Goal: Use online tool/utility: Utilize a website feature to perform a specific function

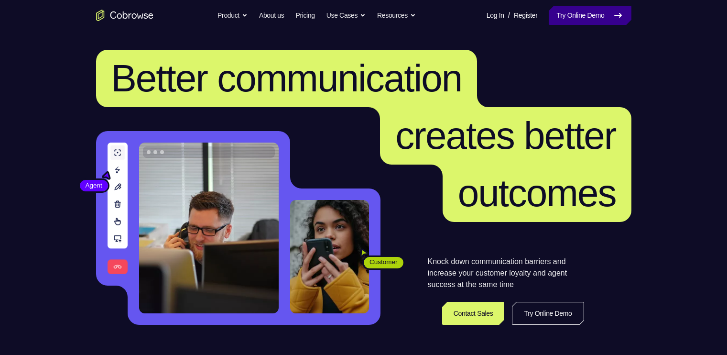
click at [605, 6] on link "Try Online Demo" at bounding box center [590, 15] width 82 height 19
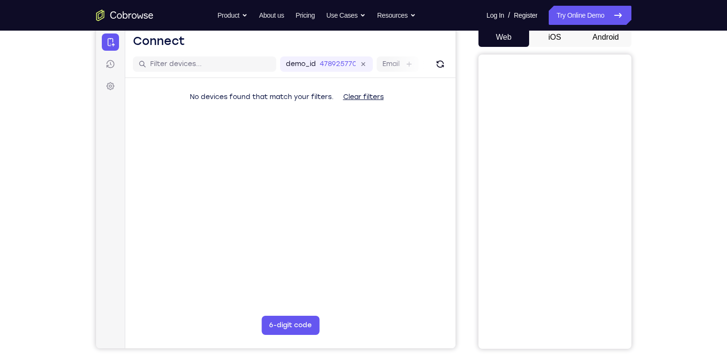
scroll to position [98, 0]
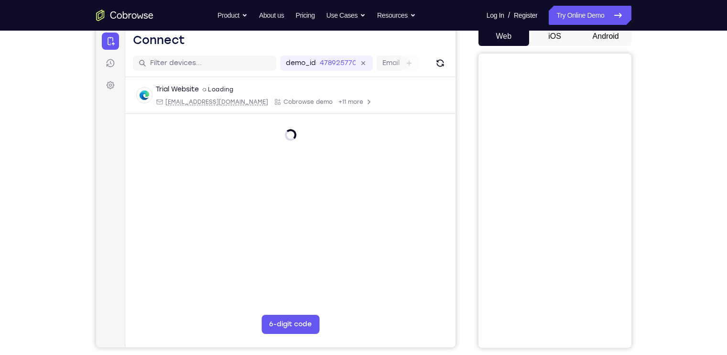
click at [612, 41] on button "Android" at bounding box center [606, 36] width 51 height 19
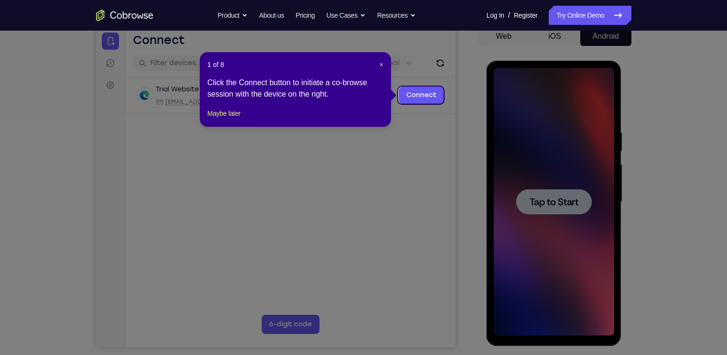
scroll to position [0, 0]
click at [378, 65] on header "1 of 8 ×" at bounding box center [296, 65] width 176 height 10
drag, startPoint x: 378, startPoint y: 65, endPoint x: 283, endPoint y: 38, distance: 98.9
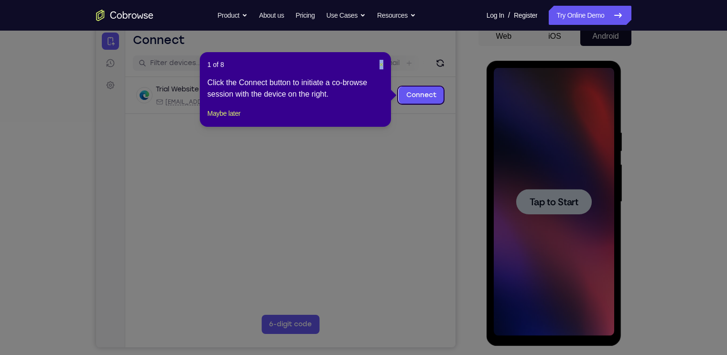
click at [380, 65] on span "×" at bounding box center [382, 65] width 4 height 8
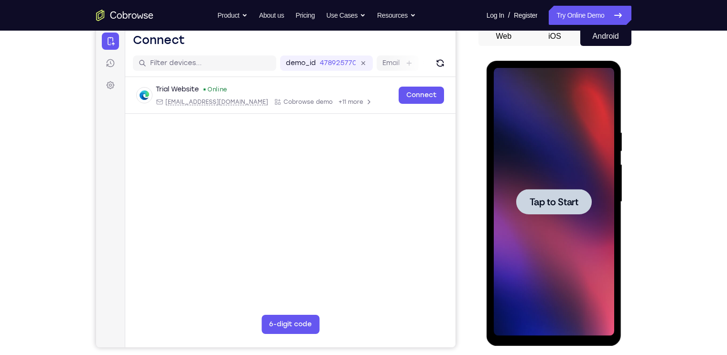
click at [583, 208] on div at bounding box center [555, 201] width 76 height 25
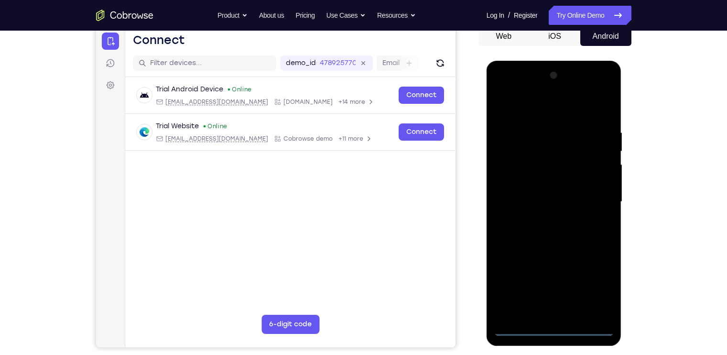
click at [562, 326] on div at bounding box center [554, 202] width 121 height 268
click at [600, 289] on div at bounding box center [554, 202] width 121 height 268
click at [502, 90] on div at bounding box center [554, 202] width 121 height 268
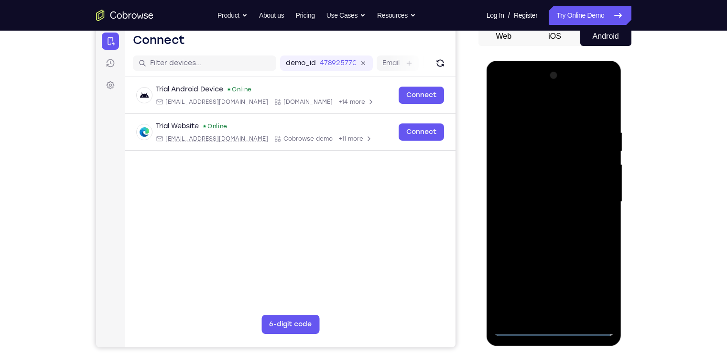
click at [596, 195] on div at bounding box center [554, 202] width 121 height 268
click at [546, 223] on div at bounding box center [554, 202] width 121 height 268
click at [550, 247] on div at bounding box center [554, 202] width 121 height 268
click at [538, 157] on div at bounding box center [554, 202] width 121 height 268
click at [601, 187] on div at bounding box center [554, 202] width 121 height 268
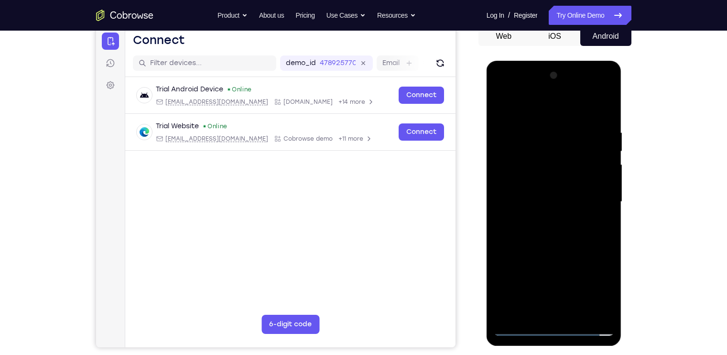
click at [583, 313] on div at bounding box center [554, 202] width 121 height 268
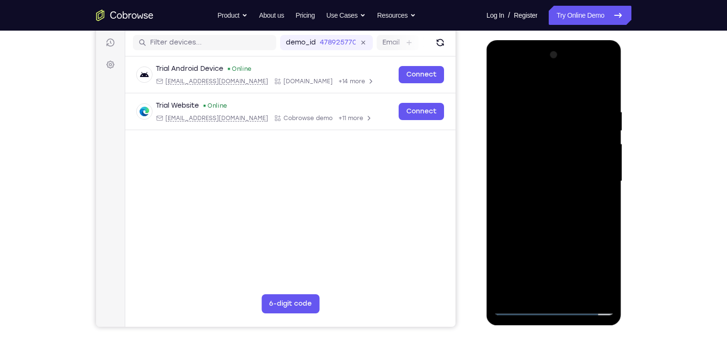
scroll to position [119, 0]
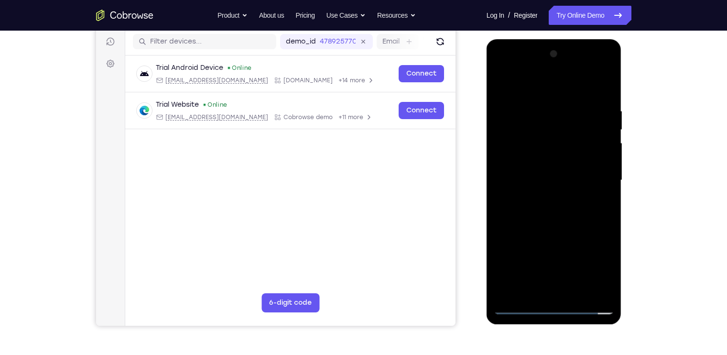
click at [555, 142] on div at bounding box center [554, 180] width 121 height 268
click at [556, 159] on div at bounding box center [554, 180] width 121 height 268
click at [607, 99] on div at bounding box center [554, 180] width 121 height 268
click at [540, 106] on div at bounding box center [554, 180] width 121 height 268
click at [605, 216] on div at bounding box center [554, 180] width 121 height 268
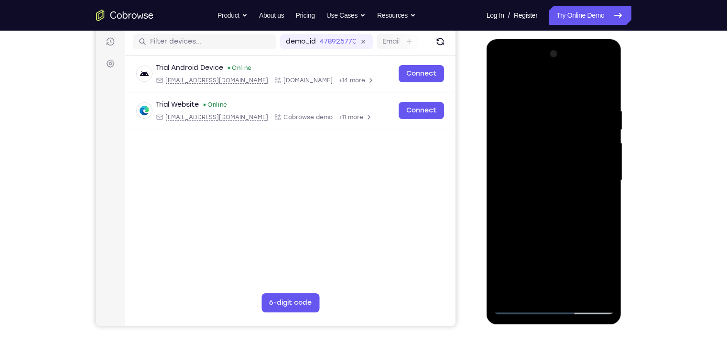
click at [609, 132] on div at bounding box center [554, 180] width 121 height 268
click at [607, 122] on div at bounding box center [554, 180] width 121 height 268
click at [530, 85] on div at bounding box center [554, 180] width 121 height 268
drag, startPoint x: 509, startPoint y: 125, endPoint x: 574, endPoint y: 127, distance: 65.1
click at [574, 127] on div at bounding box center [554, 180] width 121 height 268
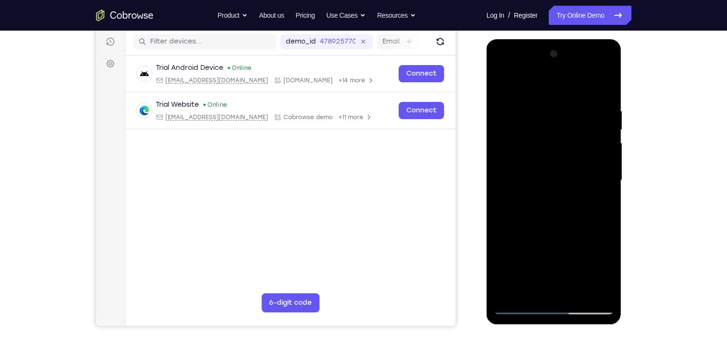
click at [506, 85] on div at bounding box center [554, 180] width 121 height 268
click at [500, 85] on div at bounding box center [554, 180] width 121 height 268
click at [502, 83] on div at bounding box center [554, 180] width 121 height 268
click at [503, 83] on div at bounding box center [554, 180] width 121 height 268
click at [502, 83] on div at bounding box center [554, 180] width 121 height 268
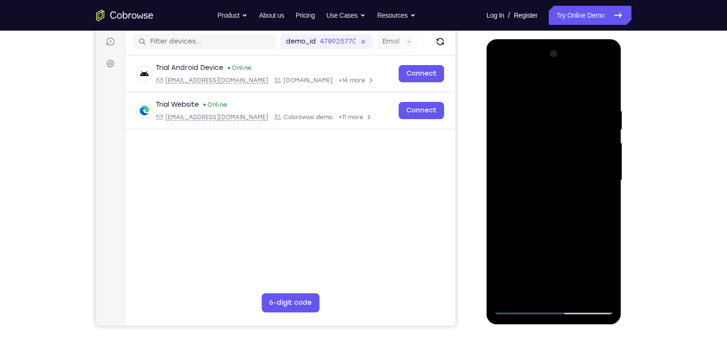
click at [502, 83] on div at bounding box center [554, 180] width 121 height 268
click at [501, 83] on div at bounding box center [554, 180] width 121 height 268
click at [602, 88] on div at bounding box center [554, 180] width 121 height 268
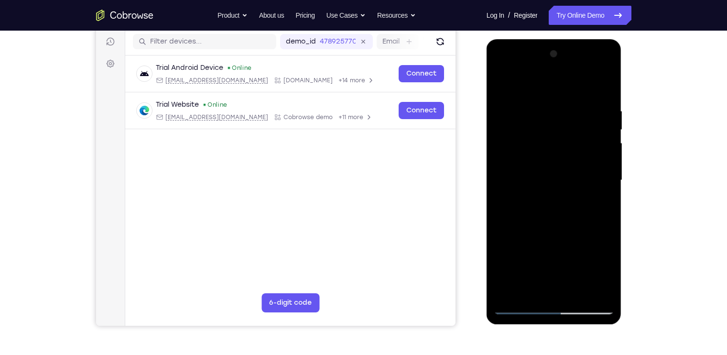
click at [602, 86] on div at bounding box center [554, 180] width 121 height 268
click at [511, 294] on div at bounding box center [554, 180] width 121 height 268
click at [571, 109] on div at bounding box center [554, 180] width 121 height 268
click at [579, 290] on div at bounding box center [554, 180] width 121 height 268
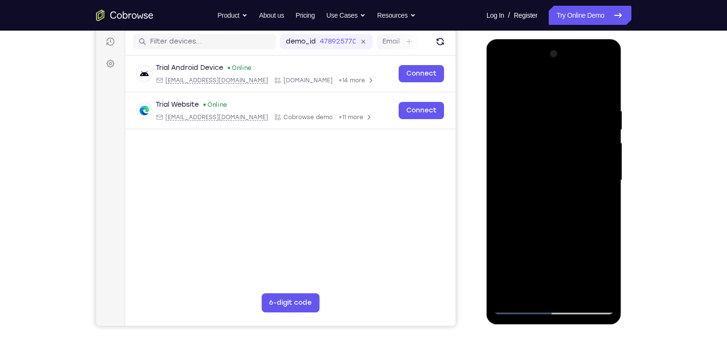
click at [507, 85] on div at bounding box center [554, 180] width 121 height 268
click at [526, 84] on div at bounding box center [554, 180] width 121 height 268
click at [521, 87] on div at bounding box center [554, 180] width 121 height 268
drag, startPoint x: 537, startPoint y: 246, endPoint x: 540, endPoint y: 171, distance: 75.1
click at [540, 171] on div at bounding box center [554, 180] width 121 height 268
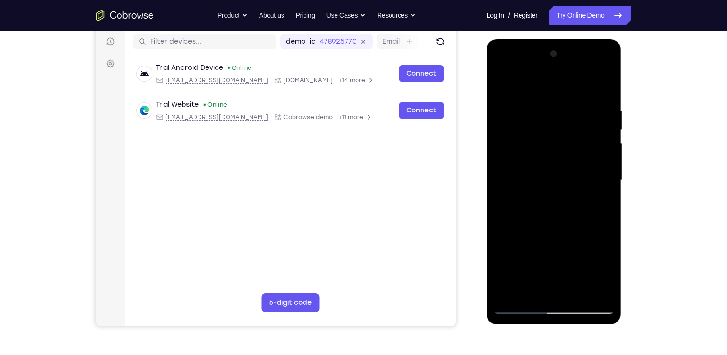
drag, startPoint x: 552, startPoint y: 245, endPoint x: 542, endPoint y: 147, distance: 98.6
click at [542, 147] on div at bounding box center [554, 180] width 121 height 268
click at [500, 80] on div at bounding box center [554, 180] width 121 height 268
click at [576, 292] on div at bounding box center [554, 180] width 121 height 268
click at [604, 85] on div at bounding box center [554, 180] width 121 height 268
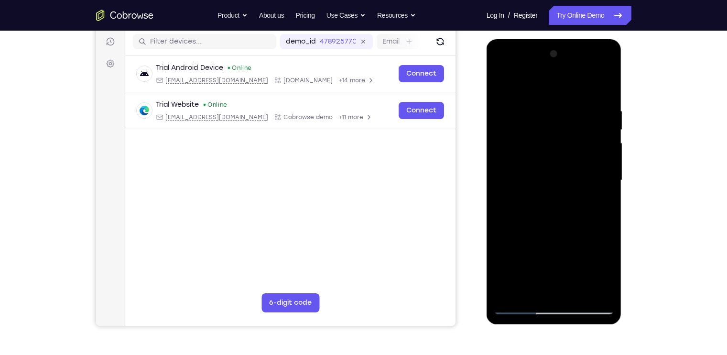
click at [603, 86] on div at bounding box center [554, 180] width 121 height 268
click at [575, 291] on div at bounding box center [554, 180] width 121 height 268
click at [583, 291] on div at bounding box center [554, 180] width 121 height 268
click at [580, 291] on div at bounding box center [554, 180] width 121 height 268
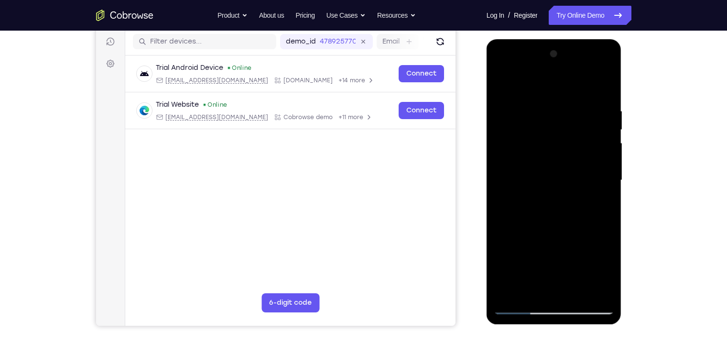
click at [580, 291] on div at bounding box center [554, 180] width 121 height 268
click at [550, 229] on div at bounding box center [554, 180] width 121 height 268
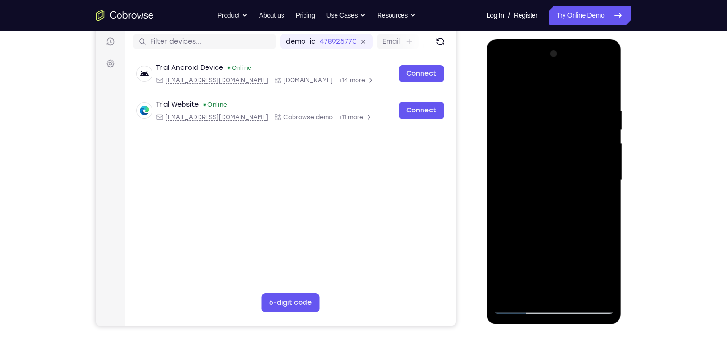
click at [550, 229] on div at bounding box center [554, 180] width 121 height 268
click at [500, 88] on div at bounding box center [554, 180] width 121 height 268
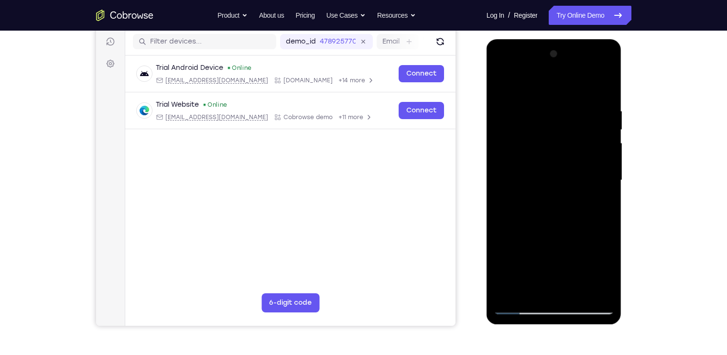
click at [500, 88] on div at bounding box center [554, 180] width 121 height 268
click at [530, 288] on div at bounding box center [554, 180] width 121 height 268
click at [523, 83] on div at bounding box center [554, 180] width 121 height 268
click at [530, 96] on div at bounding box center [554, 180] width 121 height 268
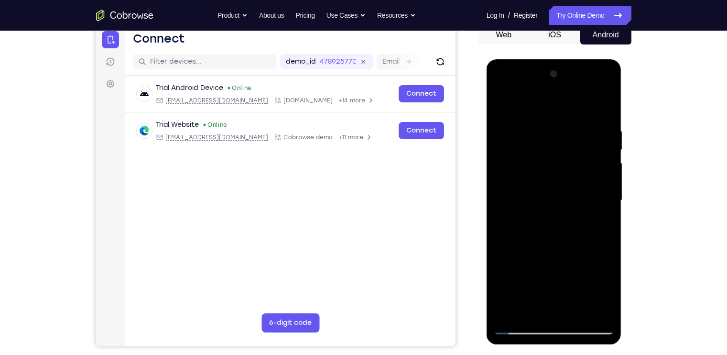
scroll to position [116, 0]
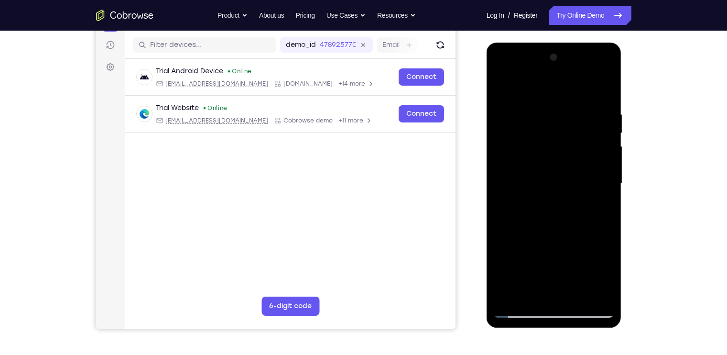
click at [508, 164] on div at bounding box center [554, 184] width 121 height 268
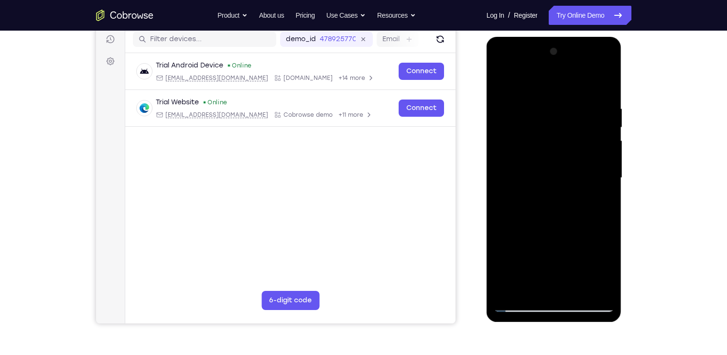
scroll to position [120, 0]
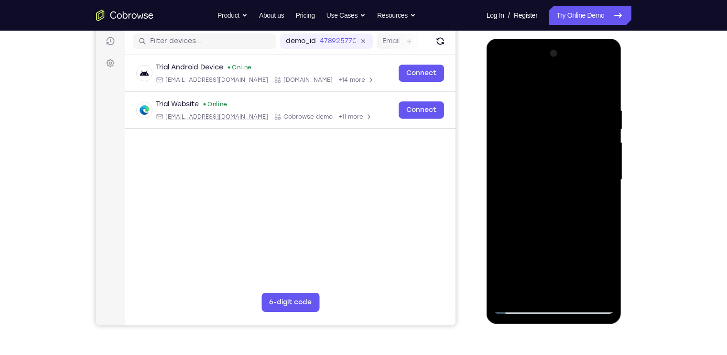
click at [599, 149] on div at bounding box center [554, 180] width 121 height 268
click at [606, 146] on div at bounding box center [554, 180] width 121 height 268
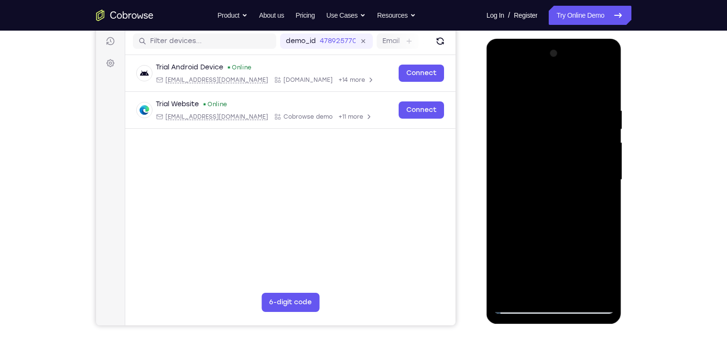
click at [606, 146] on div at bounding box center [554, 180] width 121 height 268
click at [605, 134] on div at bounding box center [554, 180] width 121 height 268
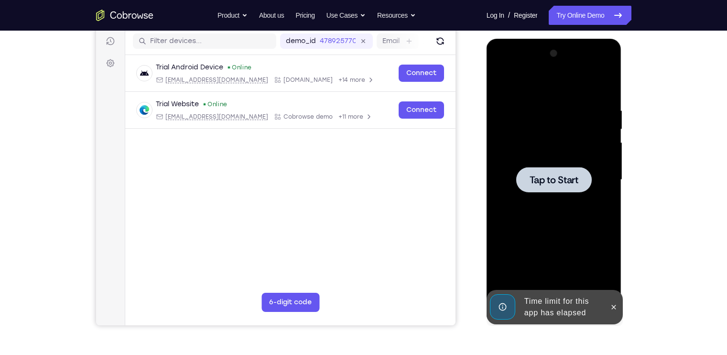
click at [557, 151] on div at bounding box center [554, 180] width 121 height 268
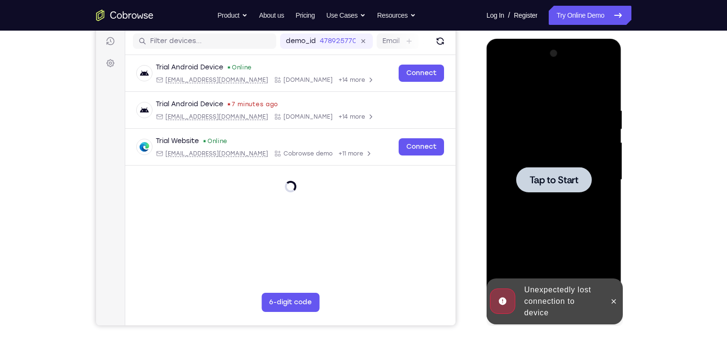
click at [511, 214] on div at bounding box center [554, 180] width 121 height 268
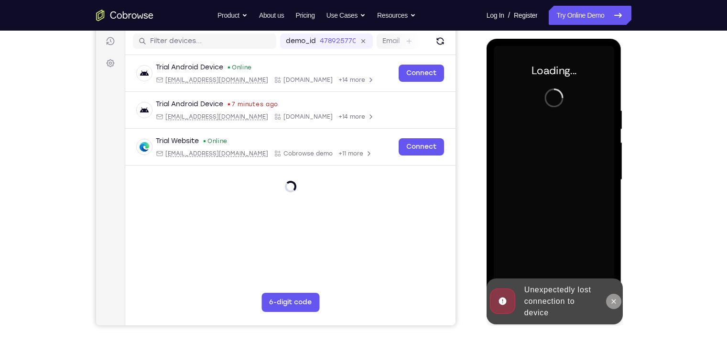
click at [615, 302] on icon at bounding box center [614, 301] width 4 height 4
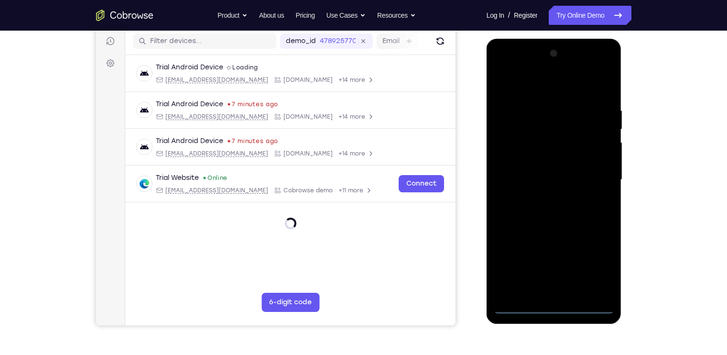
click at [551, 309] on div at bounding box center [554, 180] width 121 height 268
click at [558, 307] on div at bounding box center [554, 180] width 121 height 268
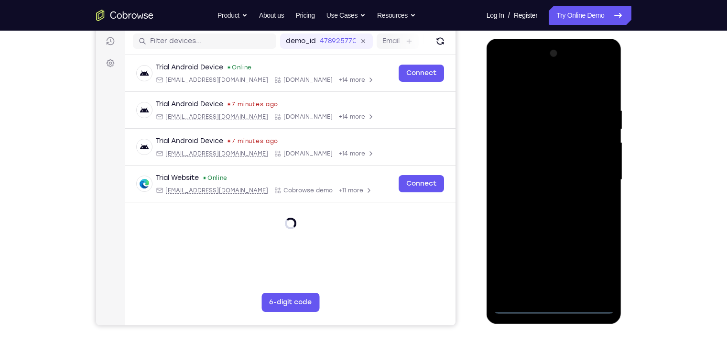
drag, startPoint x: 558, startPoint y: 307, endPoint x: 562, endPoint y: 304, distance: 5.8
click at [562, 304] on div at bounding box center [554, 180] width 121 height 268
click at [594, 267] on div at bounding box center [554, 180] width 121 height 268
click at [502, 68] on div at bounding box center [554, 180] width 121 height 268
click at [527, 125] on div at bounding box center [554, 180] width 121 height 268
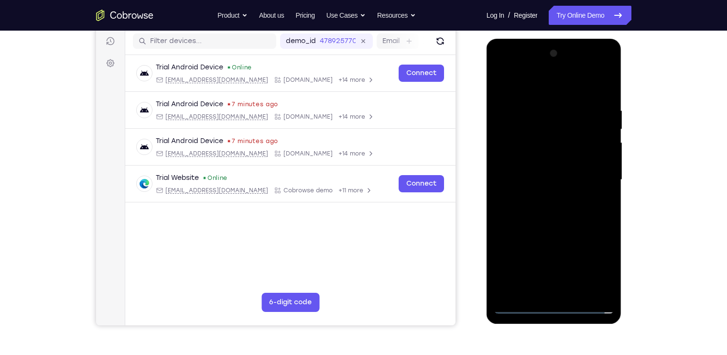
click at [511, 68] on div at bounding box center [554, 180] width 121 height 268
click at [536, 129] on div at bounding box center [554, 180] width 121 height 268
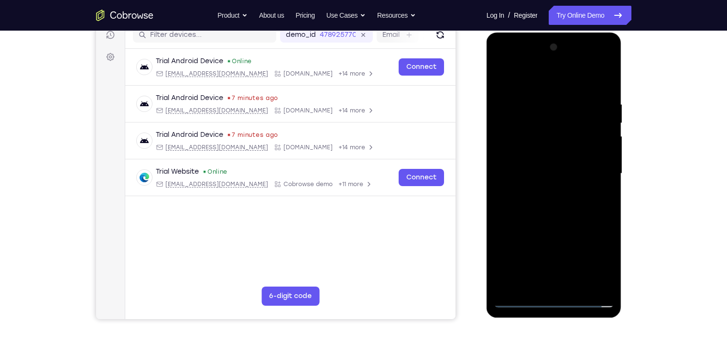
scroll to position [124, 0]
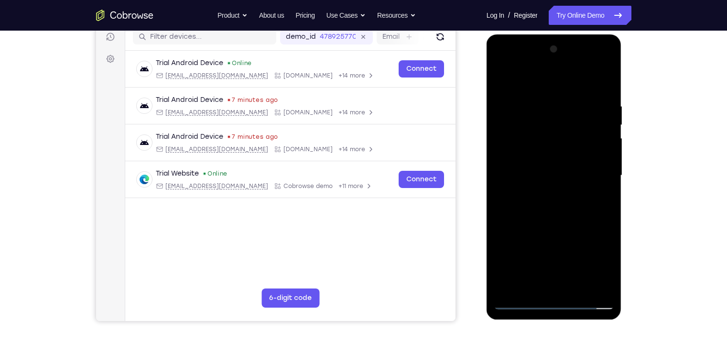
click at [535, 166] on div at bounding box center [554, 176] width 121 height 268
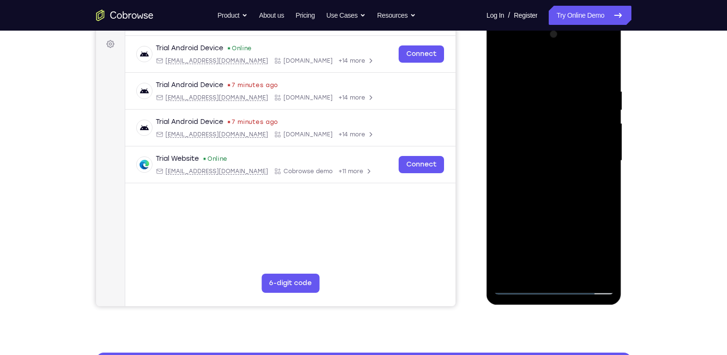
scroll to position [139, 0]
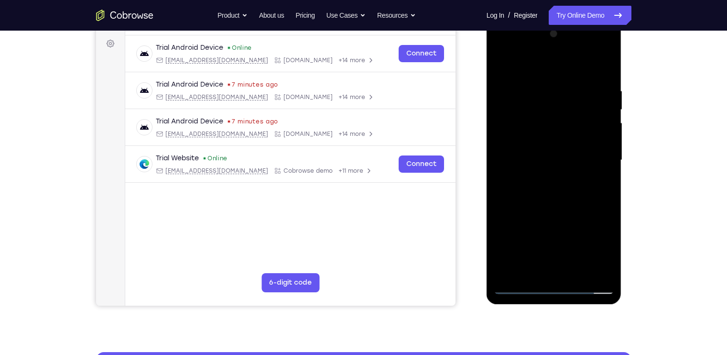
drag, startPoint x: 548, startPoint y: 213, endPoint x: 544, endPoint y: 134, distance: 79.0
click at [544, 134] on div at bounding box center [554, 160] width 121 height 268
click at [606, 272] on div at bounding box center [554, 160] width 121 height 268
drag, startPoint x: 571, startPoint y: 240, endPoint x: 555, endPoint y: 102, distance: 138.7
click at [555, 102] on div at bounding box center [554, 160] width 121 height 268
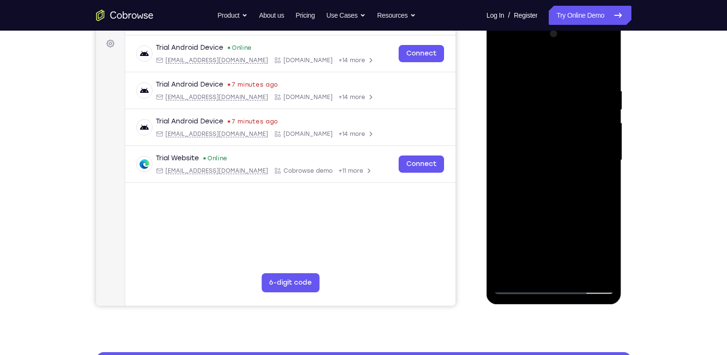
drag, startPoint x: 568, startPoint y: 248, endPoint x: 563, endPoint y: 100, distance: 147.4
click at [563, 100] on div at bounding box center [554, 160] width 121 height 268
drag, startPoint x: 554, startPoint y: 174, endPoint x: 553, endPoint y: 60, distance: 113.8
click at [553, 60] on div at bounding box center [554, 160] width 121 height 268
drag, startPoint x: 545, startPoint y: 215, endPoint x: 548, endPoint y: 83, distance: 132.0
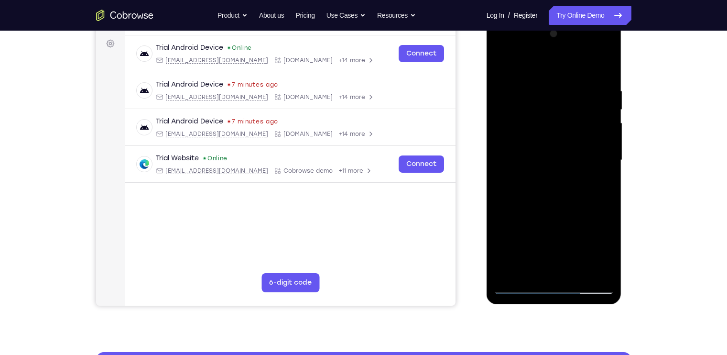
click at [548, 83] on div at bounding box center [554, 160] width 121 height 268
drag, startPoint x: 550, startPoint y: 253, endPoint x: 555, endPoint y: 95, distance: 157.4
click at [555, 95] on div at bounding box center [554, 160] width 121 height 268
drag, startPoint x: 552, startPoint y: 253, endPoint x: 550, endPoint y: 98, distance: 155.5
click at [550, 98] on div at bounding box center [554, 160] width 121 height 268
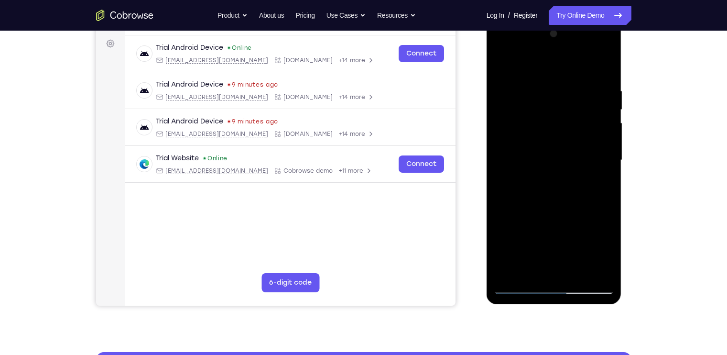
drag, startPoint x: 548, startPoint y: 259, endPoint x: 547, endPoint y: 112, distance: 147.3
click at [547, 112] on div at bounding box center [554, 160] width 121 height 268
drag, startPoint x: 546, startPoint y: 257, endPoint x: 547, endPoint y: 100, distance: 156.4
click at [547, 100] on div at bounding box center [554, 160] width 121 height 268
drag, startPoint x: 545, startPoint y: 239, endPoint x: 557, endPoint y: 77, distance: 162.1
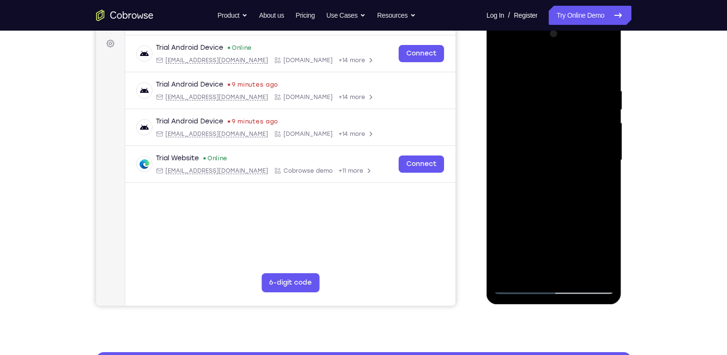
click at [557, 77] on div at bounding box center [554, 160] width 121 height 268
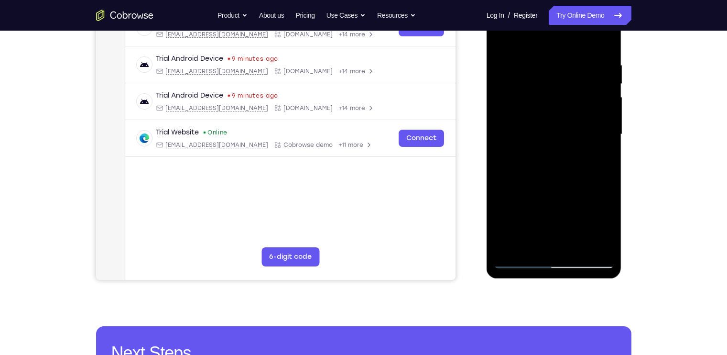
scroll to position [165, 0]
drag, startPoint x: 561, startPoint y: 203, endPoint x: 562, endPoint y: 80, distance: 122.9
click at [562, 80] on div at bounding box center [554, 134] width 121 height 268
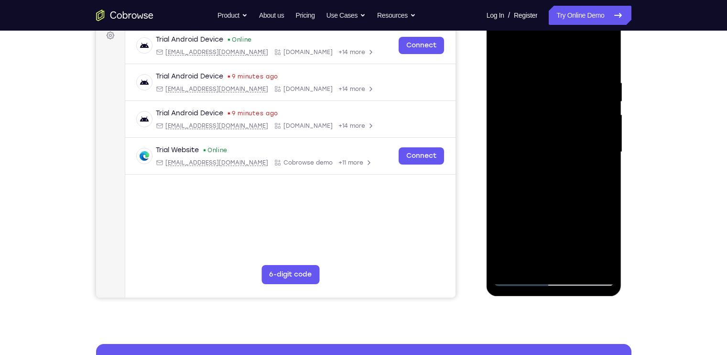
scroll to position [146, 0]
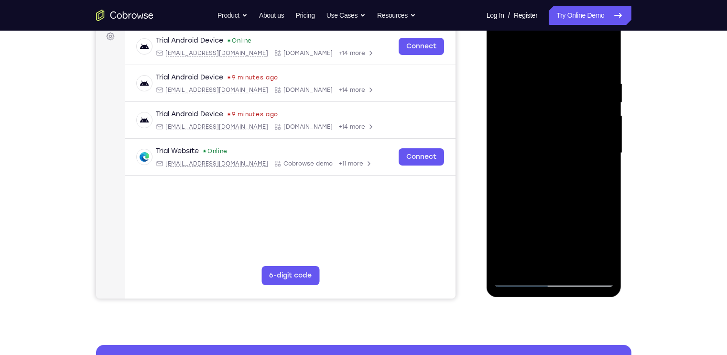
drag, startPoint x: 552, startPoint y: 202, endPoint x: 550, endPoint y: 86, distance: 116.2
click at [550, 86] on div at bounding box center [554, 153] width 121 height 268
drag, startPoint x: 543, startPoint y: 231, endPoint x: 548, endPoint y: 75, distance: 156.5
click at [548, 75] on div at bounding box center [554, 153] width 121 height 268
drag, startPoint x: 544, startPoint y: 235, endPoint x: 545, endPoint y: 90, distance: 144.9
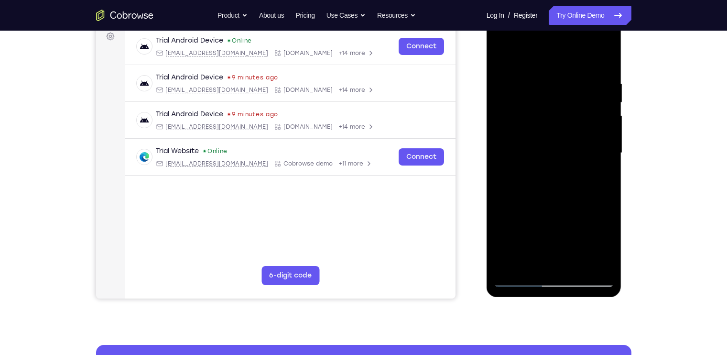
click at [545, 90] on div at bounding box center [554, 153] width 121 height 268
drag, startPoint x: 550, startPoint y: 236, endPoint x: 552, endPoint y: 71, distance: 164.5
click at [552, 71] on div at bounding box center [554, 153] width 121 height 268
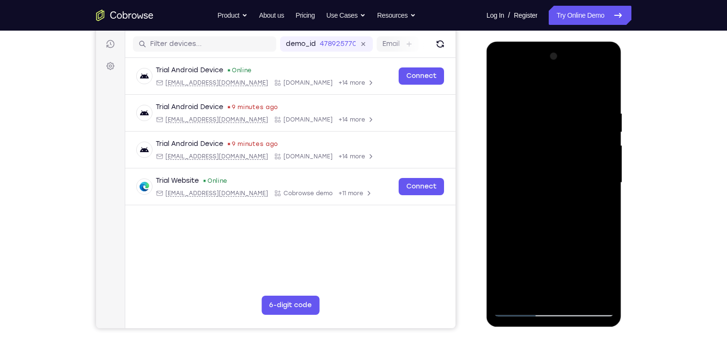
scroll to position [117, 0]
drag, startPoint x: 542, startPoint y: 226, endPoint x: 543, endPoint y: 129, distance: 97.1
click at [543, 129] on div at bounding box center [554, 182] width 121 height 268
drag, startPoint x: 536, startPoint y: 277, endPoint x: 547, endPoint y: 148, distance: 129.6
click at [547, 148] on div at bounding box center [554, 182] width 121 height 268
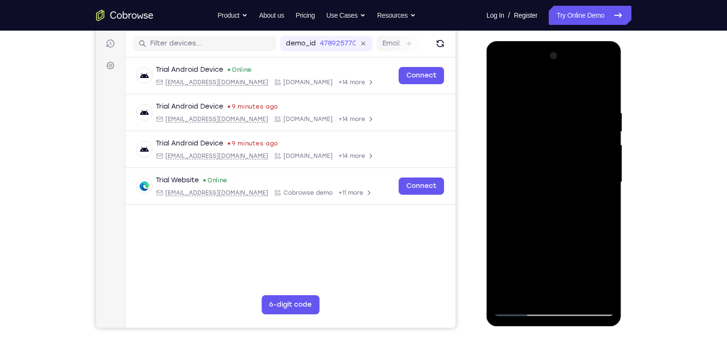
drag, startPoint x: 539, startPoint y: 261, endPoint x: 539, endPoint y: 135, distance: 125.8
click at [539, 135] on div at bounding box center [554, 182] width 121 height 268
click at [546, 213] on div at bounding box center [554, 182] width 121 height 268
click at [549, 215] on div at bounding box center [554, 182] width 121 height 268
drag, startPoint x: 557, startPoint y: 125, endPoint x: 550, endPoint y: 196, distance: 71.1
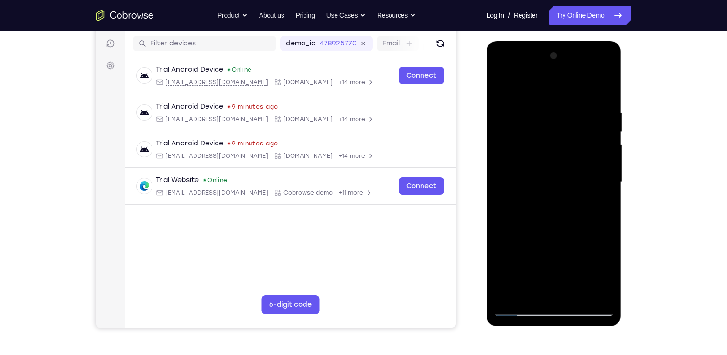
click at [550, 196] on div at bounding box center [554, 182] width 121 height 268
click at [551, 237] on div at bounding box center [554, 182] width 121 height 268
click at [548, 161] on div at bounding box center [554, 182] width 121 height 268
click at [537, 108] on div at bounding box center [554, 182] width 121 height 268
